Goal: Task Accomplishment & Management: Complete application form

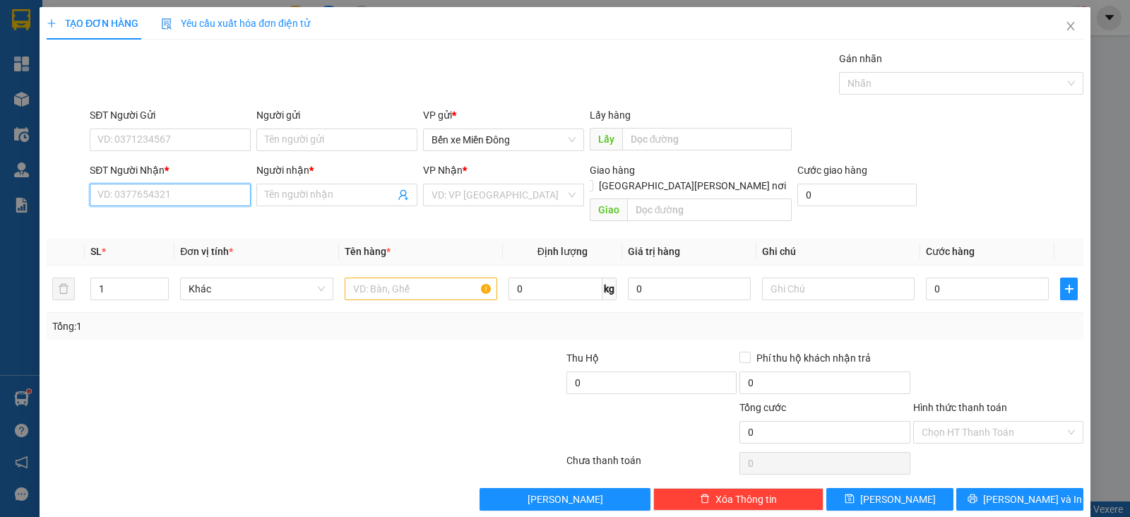
click at [212, 201] on input "SĐT Người Nhận *" at bounding box center [170, 195] width 161 height 23
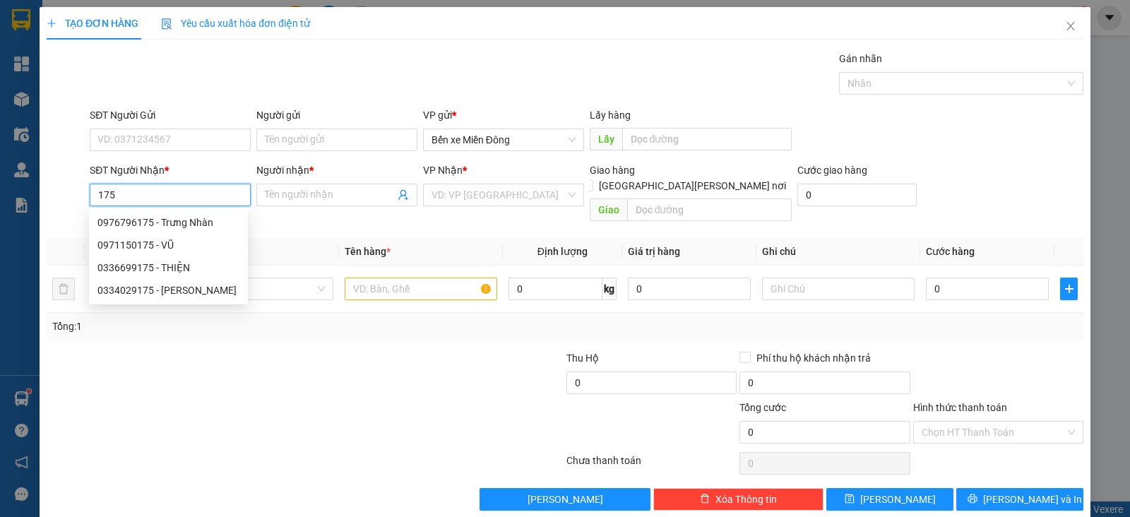
click at [95, 193] on input "175" at bounding box center [170, 195] width 161 height 23
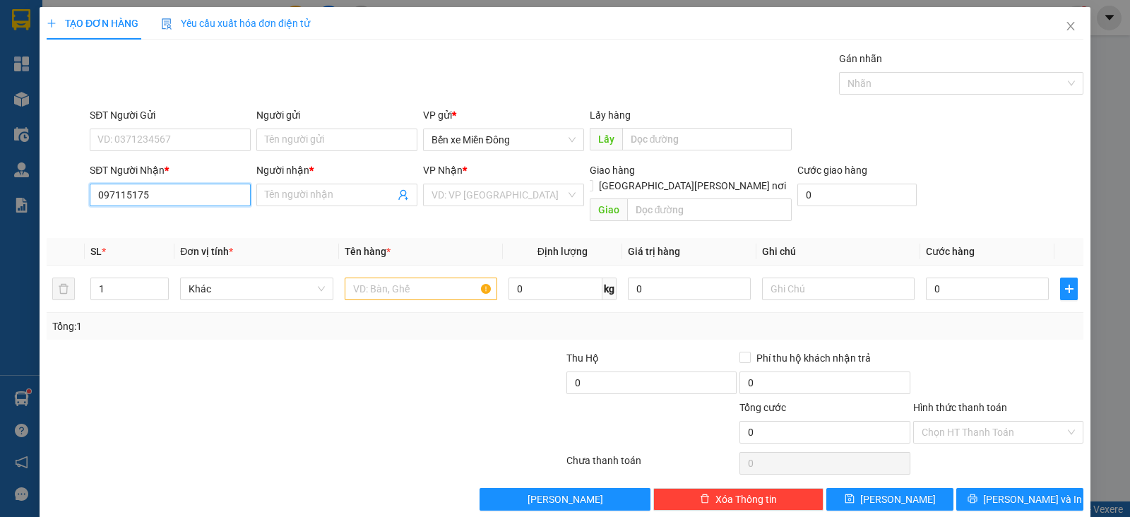
type input "0971150175"
click at [169, 227] on div "0971150175 - VŨ" at bounding box center [168, 223] width 142 height 16
type input "VŨ"
type input "0971150175"
click at [388, 278] on input "text" at bounding box center [420, 288] width 152 height 23
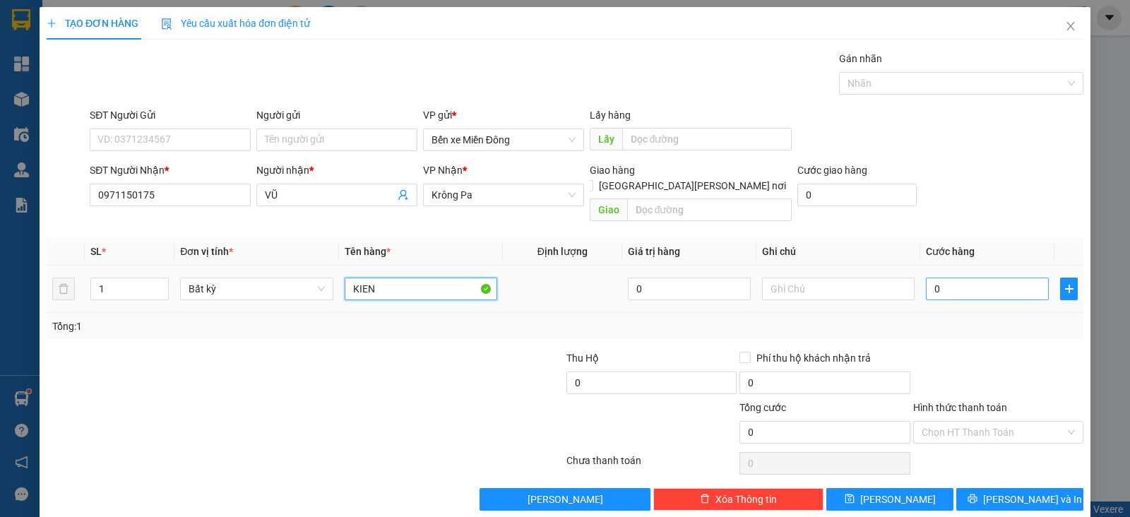
type input "KIEN"
click at [925, 277] on input "0" at bounding box center [986, 288] width 123 height 23
type input "005"
type input "5"
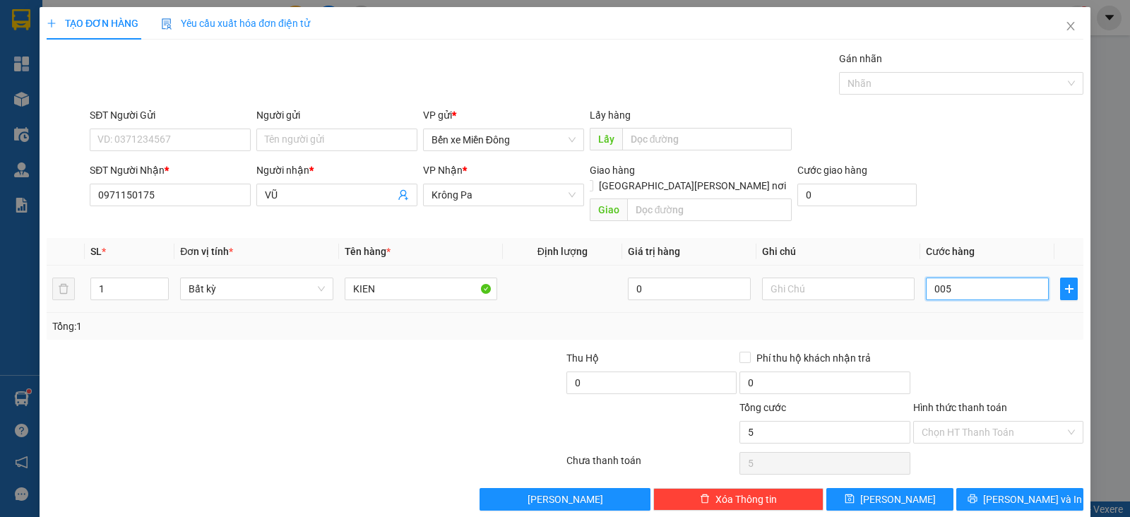
type input "00"
type input "0"
type input "006"
type input "6"
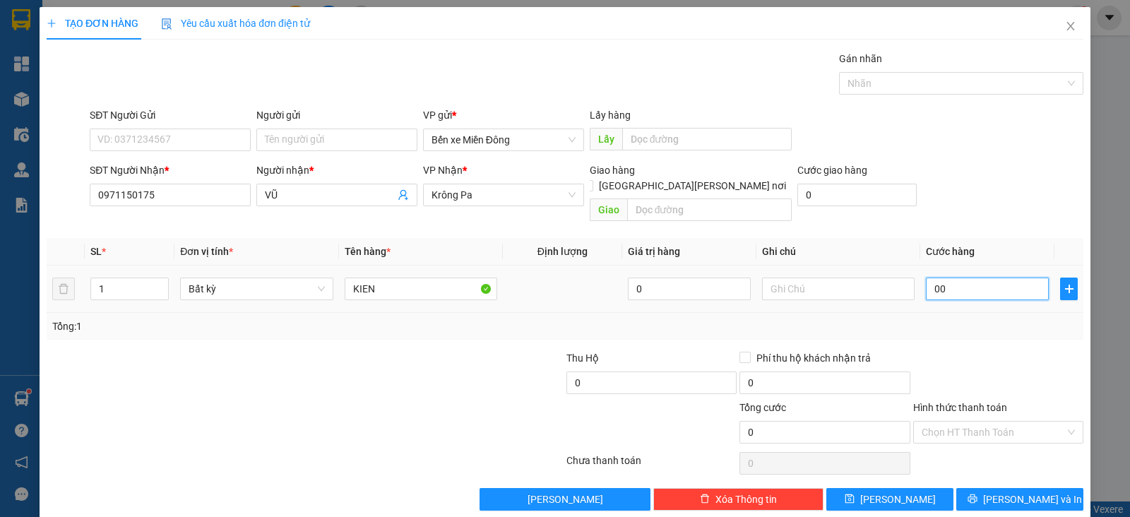
type input "6"
type input "0.060"
type input "60"
type input "60.000"
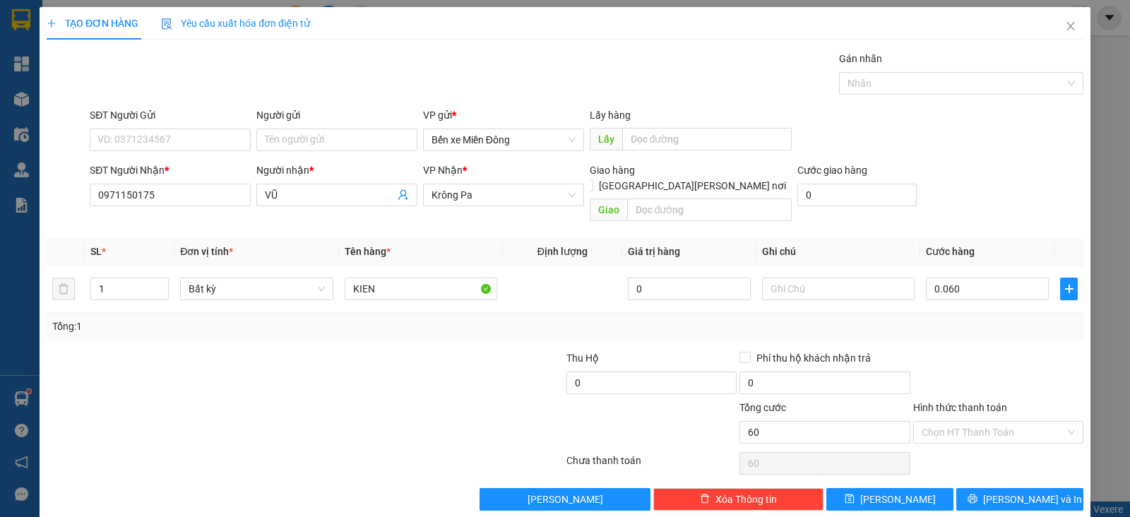
type input "60.000"
click at [1010, 513] on div "TẠO ĐƠN HÀNG Yêu cầu xuất [PERSON_NAME] điện tử Transit Pickup Surcharge Ids Tr…" at bounding box center [565, 258] width 1130 height 517
drag, startPoint x: 993, startPoint y: 469, endPoint x: 993, endPoint y: 479, distance: 10.6
click at [993, 479] on div "Transit Pickup Surcharge Ids Transit Deliver Surcharge Ids Transit Deliver Surc…" at bounding box center [565, 281] width 1036 height 460
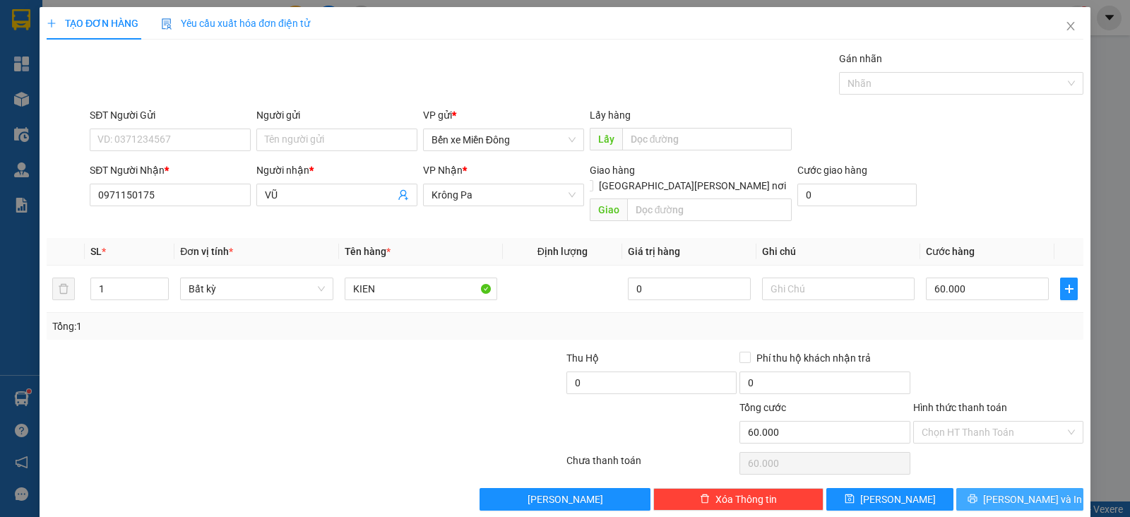
click at [993, 488] on button "[PERSON_NAME] và In" at bounding box center [1019, 499] width 127 height 23
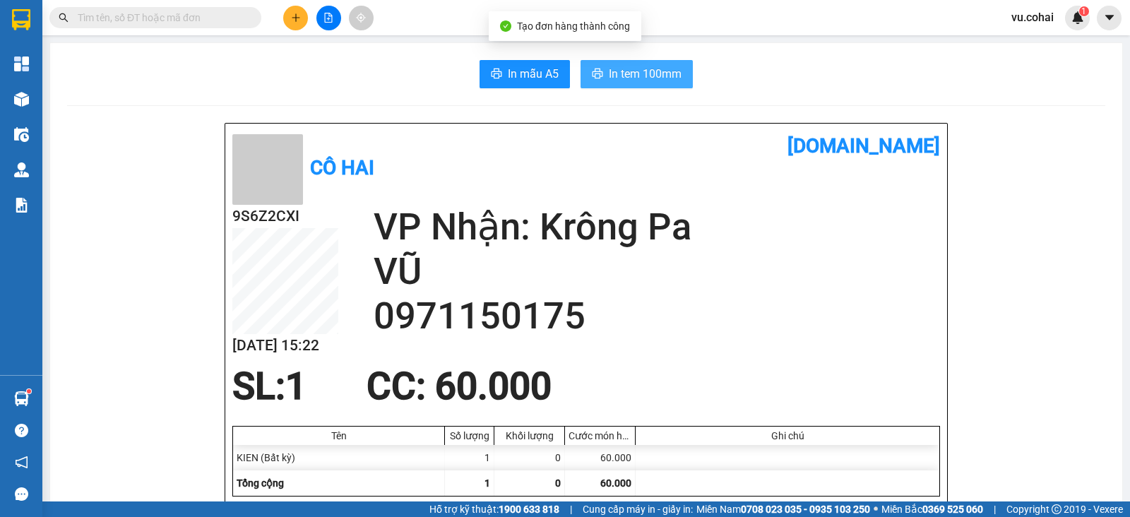
click at [646, 77] on span "In tem 100mm" at bounding box center [645, 74] width 73 height 18
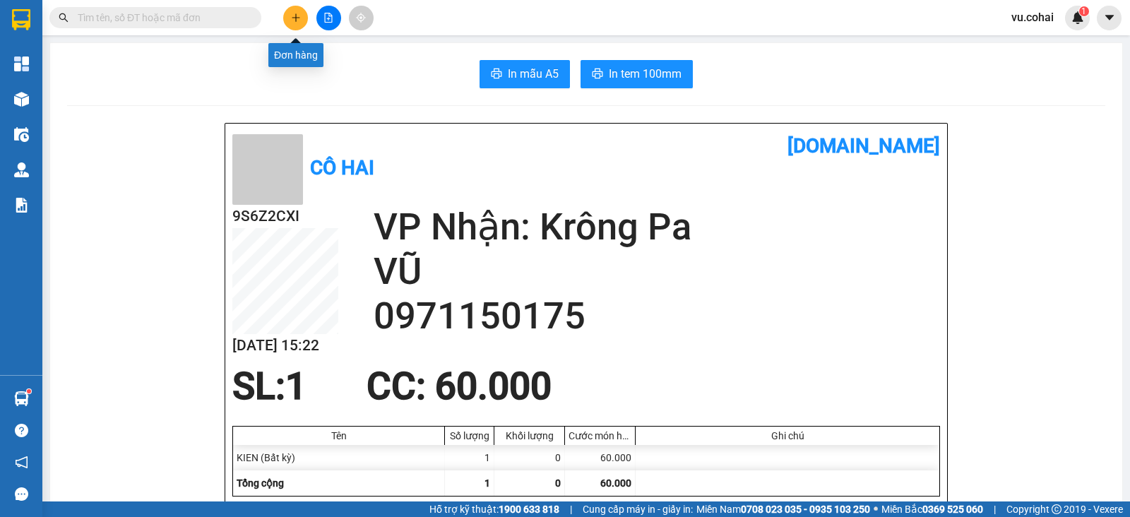
click at [304, 18] on button at bounding box center [295, 18] width 25 height 25
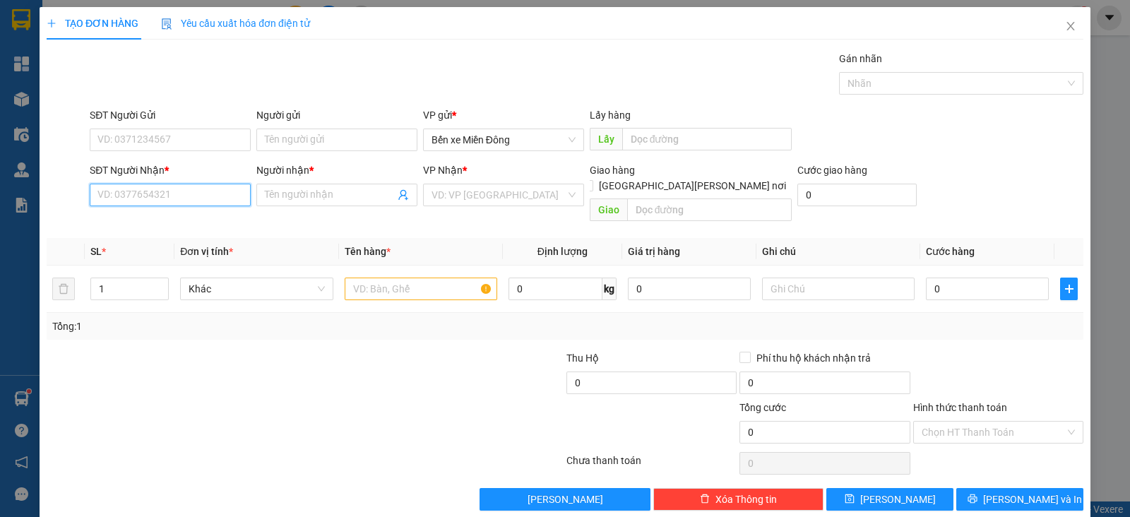
click at [187, 199] on input "SĐT Người Nhận *" at bounding box center [170, 195] width 161 height 23
type input "6"
click at [206, 218] on div "0938568786 - nhâm 7 tôm" at bounding box center [168, 223] width 142 height 16
type input "0938568786"
type input "nhâm 7 tôm"
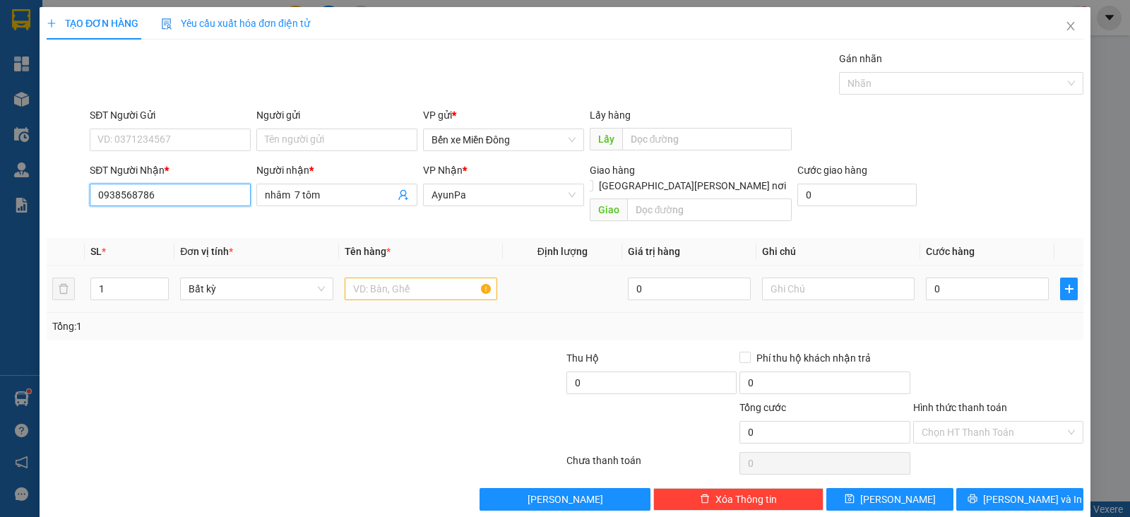
type input "0938568786"
click at [414, 277] on input "text" at bounding box center [420, 288] width 152 height 23
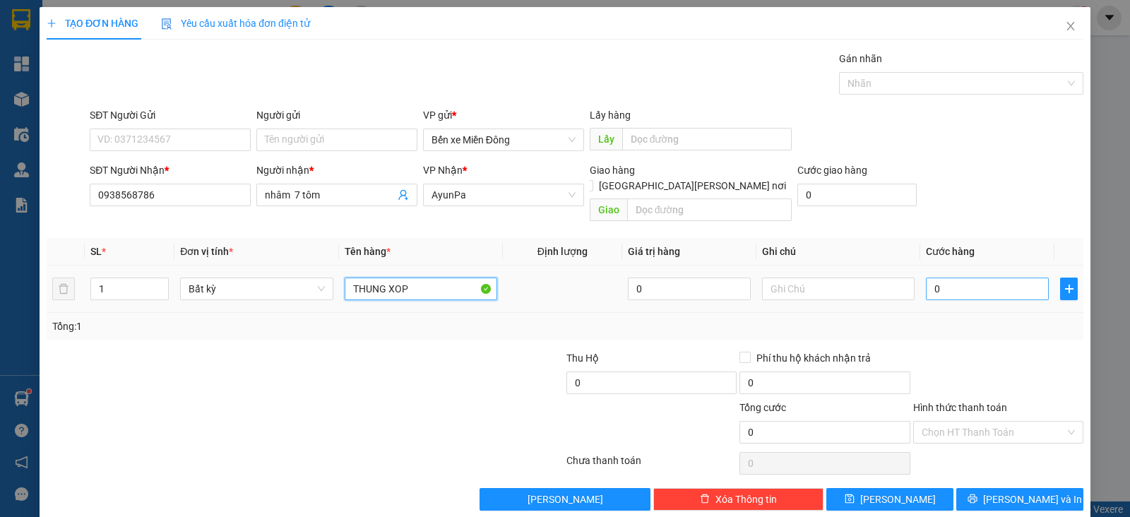
type input "THUNG XOP"
click at [953, 277] on input "0" at bounding box center [986, 288] width 123 height 23
type input "007"
type input "7"
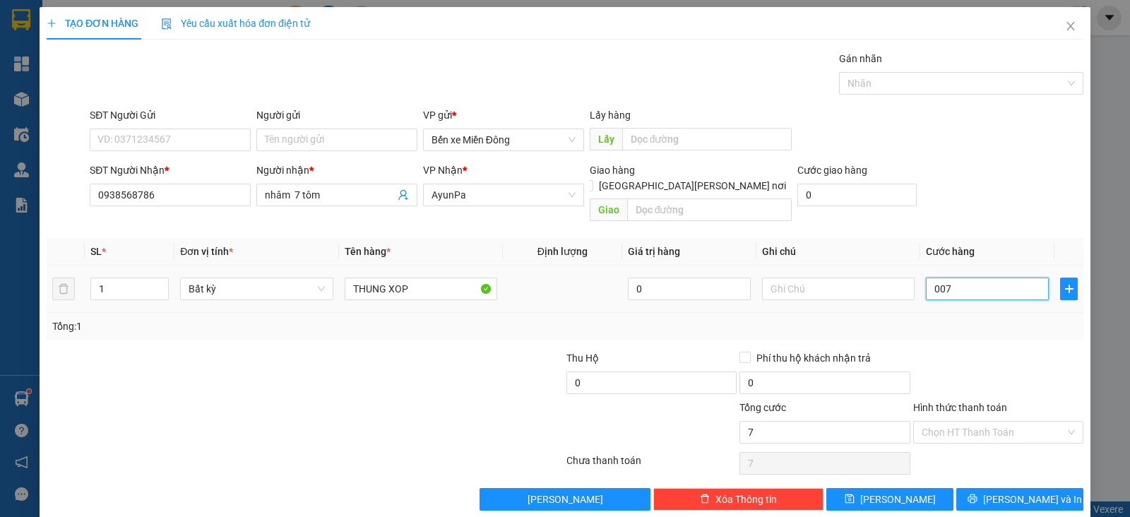
type input "0.070"
type input "70"
type input "007"
type input "7"
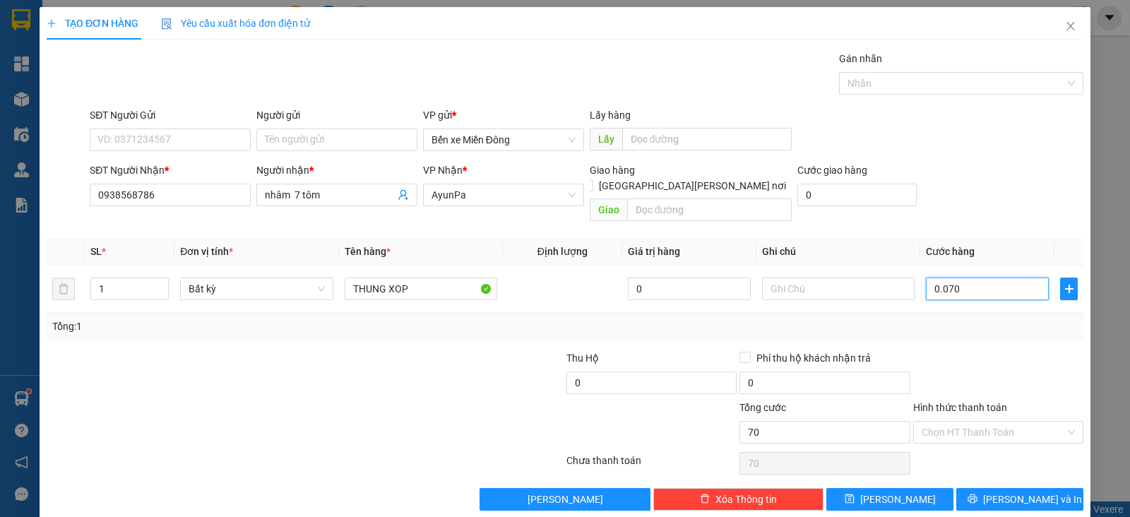
type input "7"
type input "00"
type input "0"
type input "005"
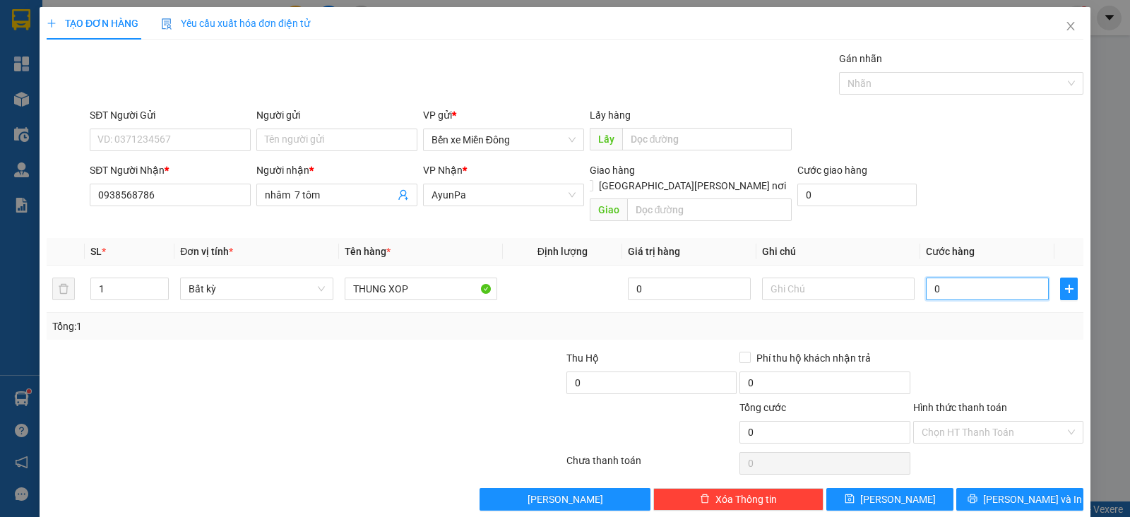
type input "5"
type input "0.050"
type input "50"
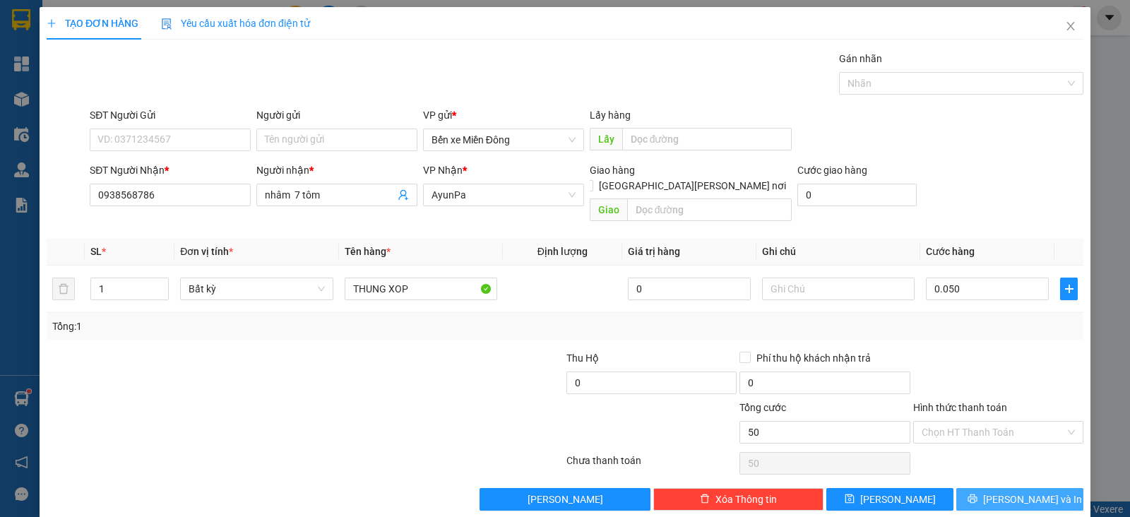
type input "50.000"
click at [991, 489] on button "[PERSON_NAME] và In" at bounding box center [1019, 499] width 127 height 23
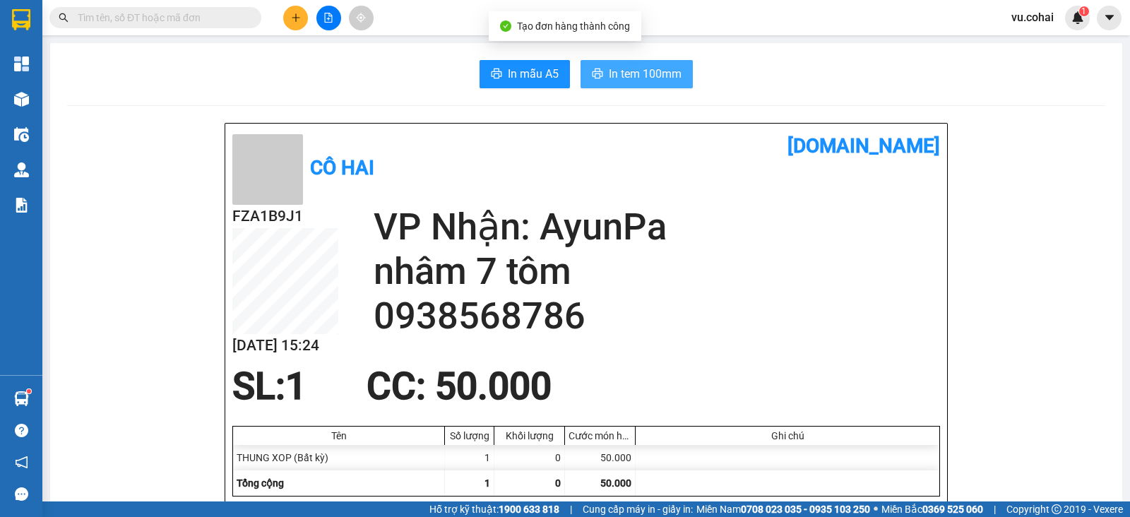
click at [628, 77] on span "In tem 100mm" at bounding box center [645, 74] width 73 height 18
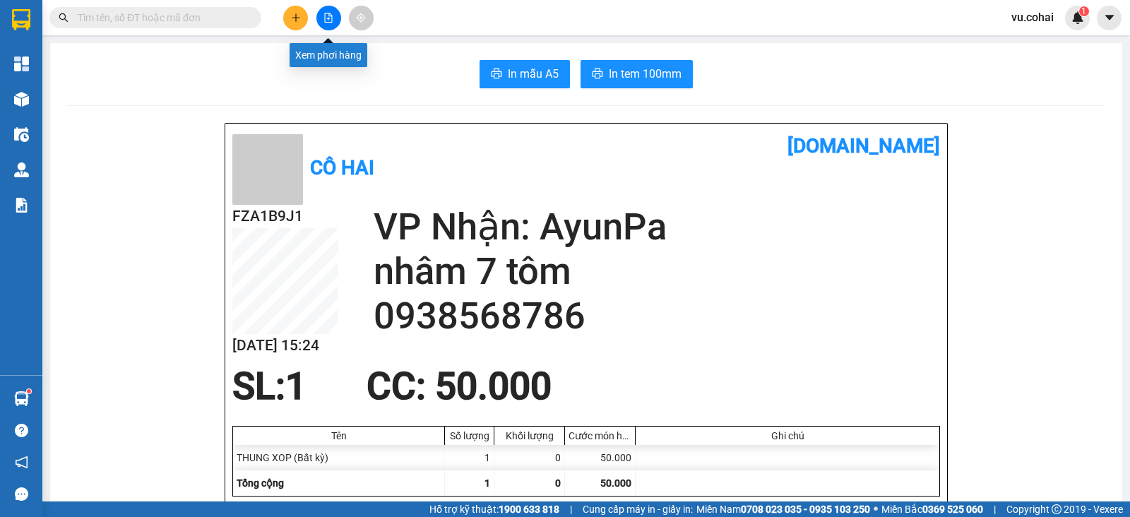
click at [326, 22] on icon "file-add" at bounding box center [329, 18] width 8 height 10
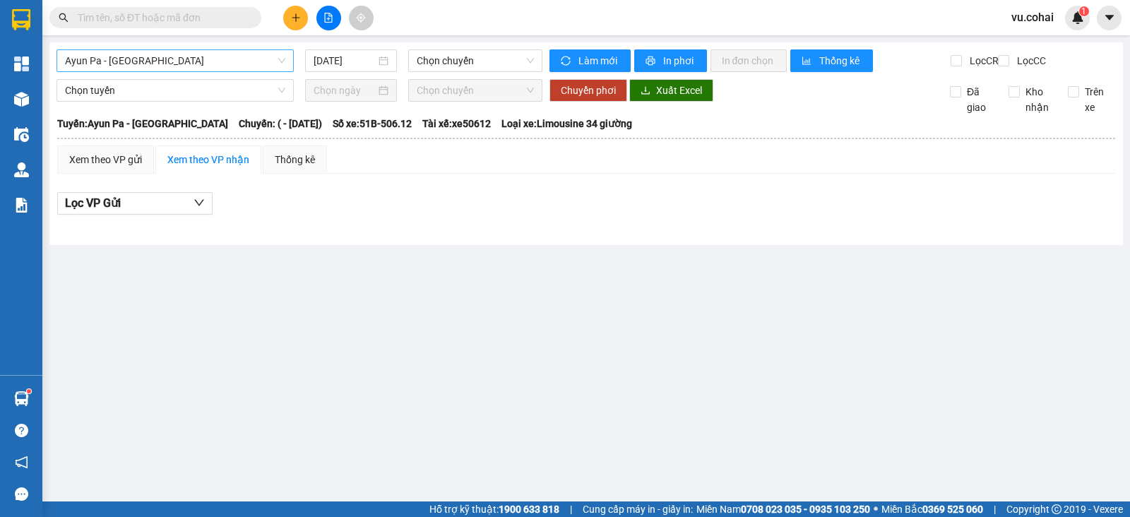
click at [215, 58] on span "Ayun Pa - [GEOGRAPHIC_DATA]" at bounding box center [175, 60] width 220 height 21
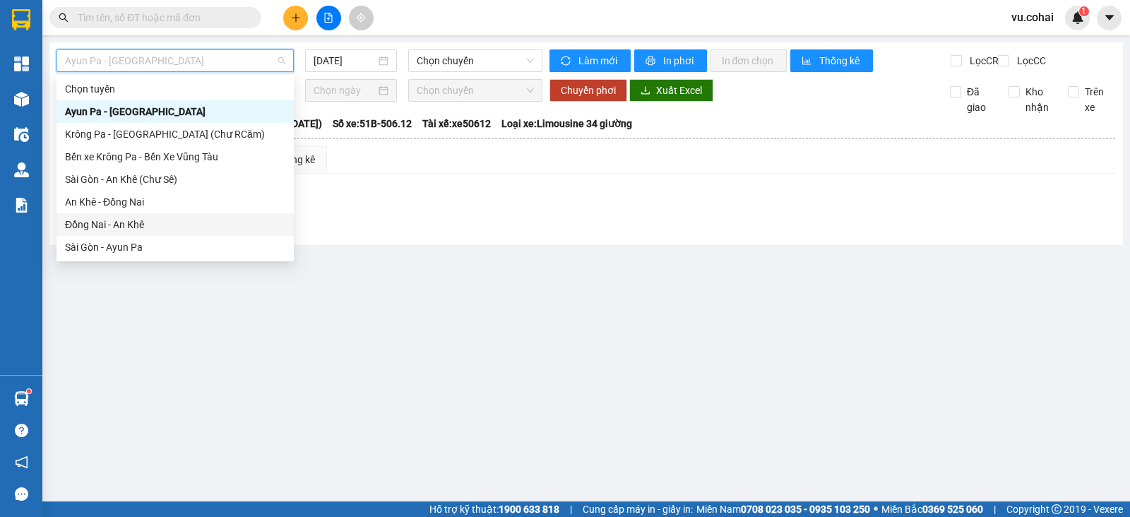
click at [150, 223] on div "Đồng Nai - An Khê" at bounding box center [175, 225] width 220 height 16
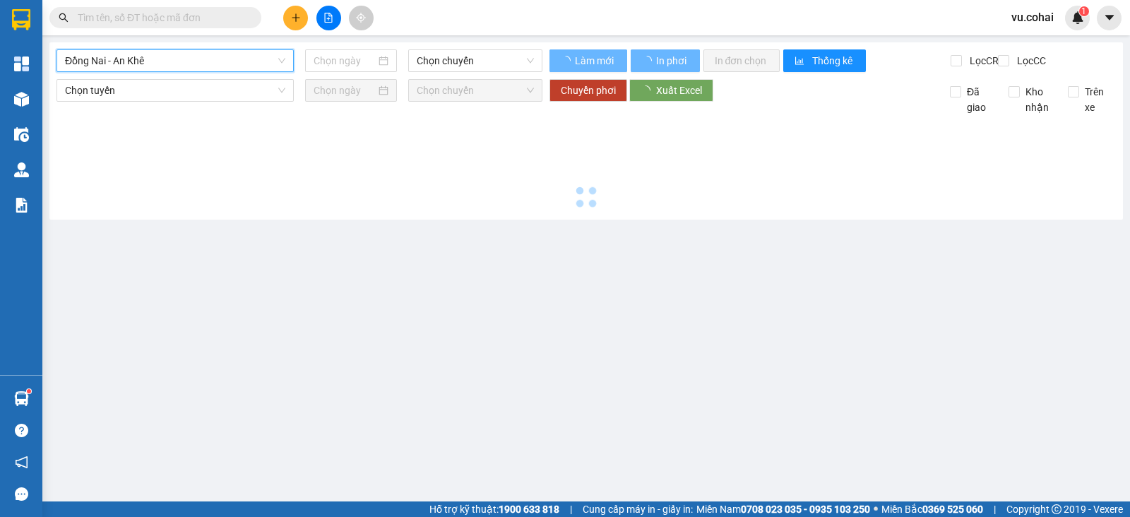
type input "[DATE]"
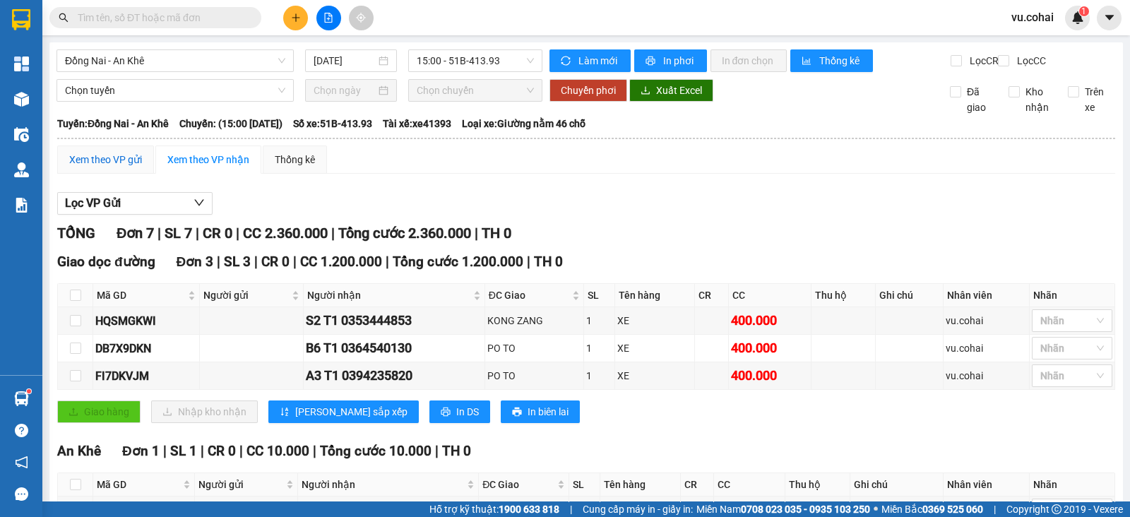
click at [131, 167] on div "Xem theo VP gửi" at bounding box center [105, 160] width 73 height 16
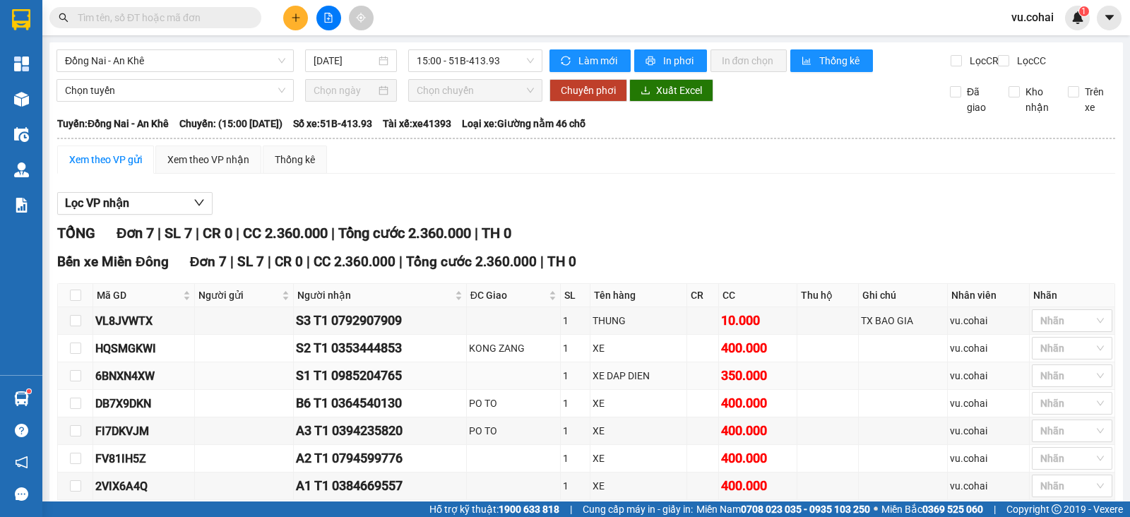
click at [68, 386] on td at bounding box center [75, 376] width 35 height 28
click at [73, 381] on input "checkbox" at bounding box center [75, 375] width 11 height 11
checkbox input "true"
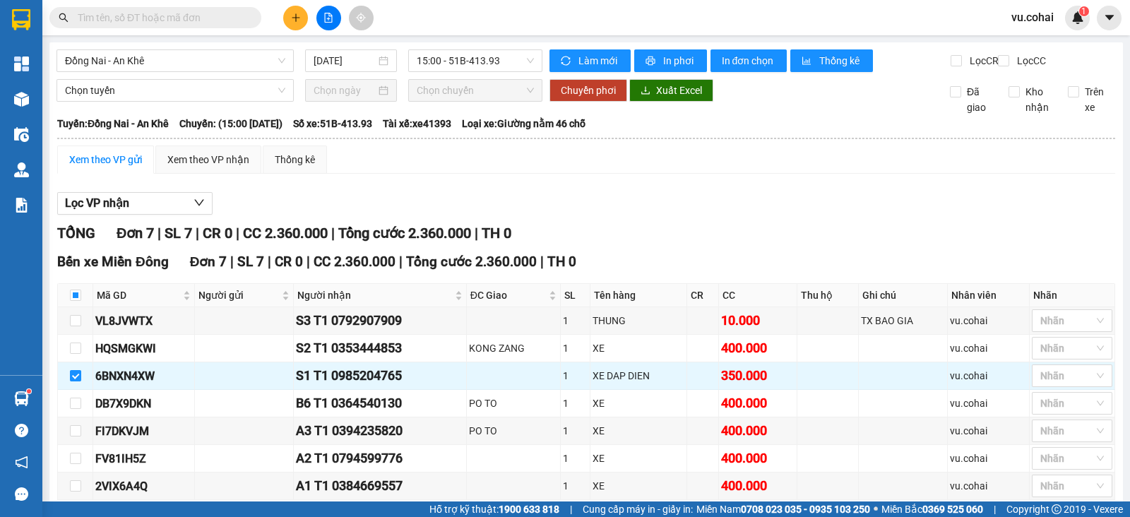
scroll to position [80, 0]
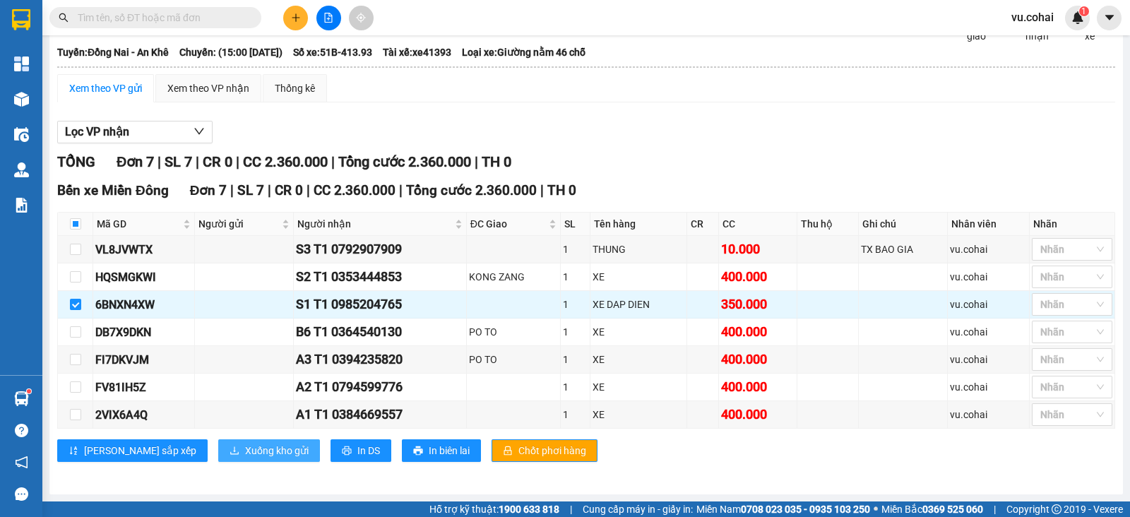
click at [245, 451] on span "Xuống kho gửi" at bounding box center [277, 451] width 64 height 16
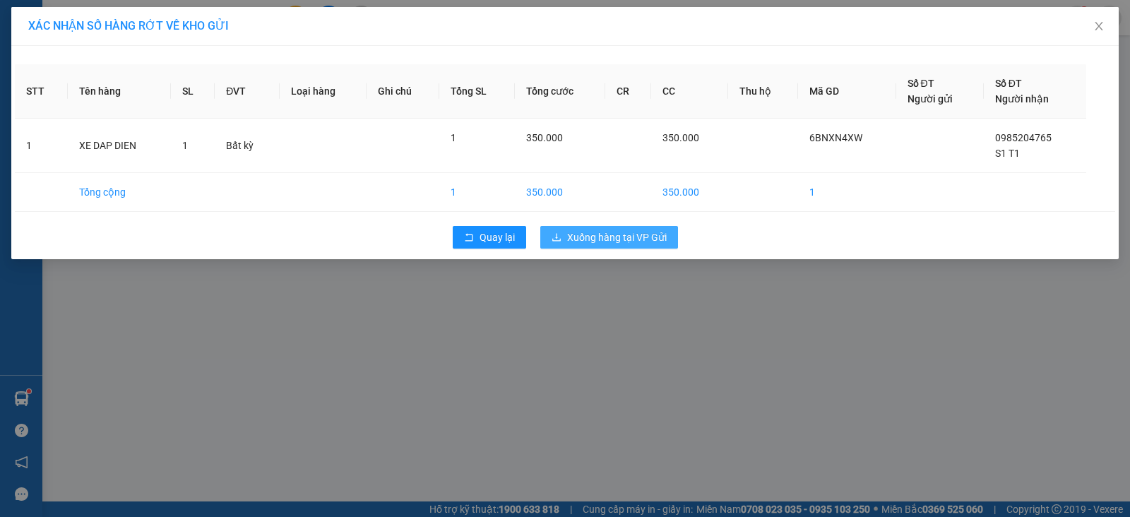
click at [652, 226] on button "Xuống hàng tại VP Gửi" at bounding box center [609, 237] width 138 height 23
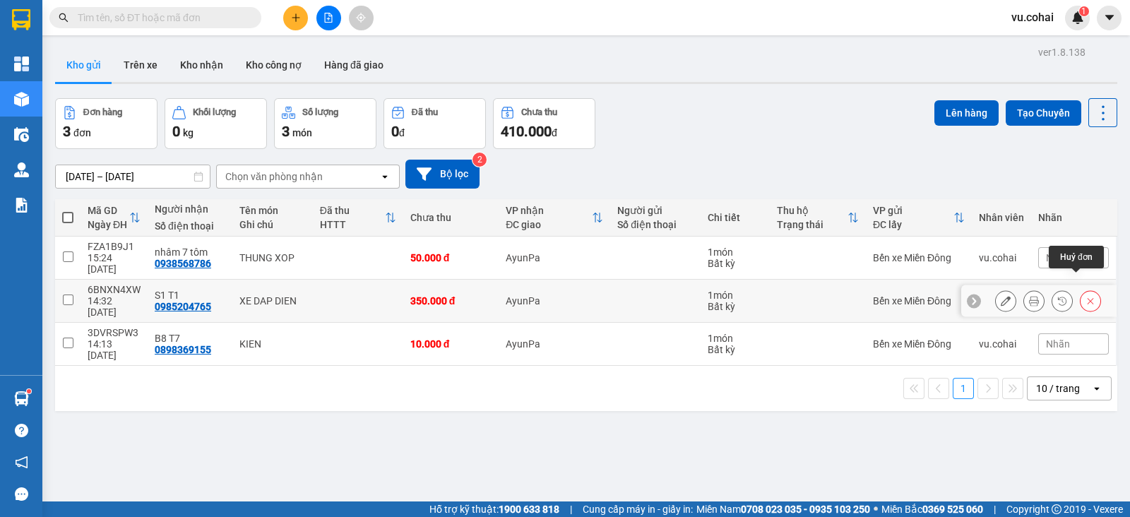
click at [1085, 296] on icon at bounding box center [1090, 301] width 10 height 10
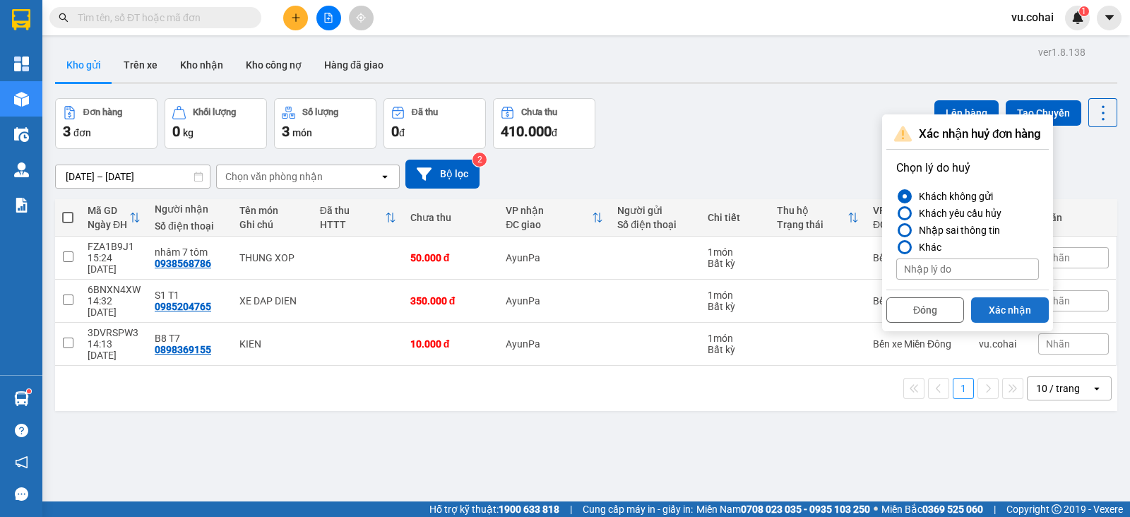
click at [1016, 304] on button "Xác nhận" at bounding box center [1010, 309] width 78 height 25
